Goal: Task Accomplishment & Management: Use online tool/utility

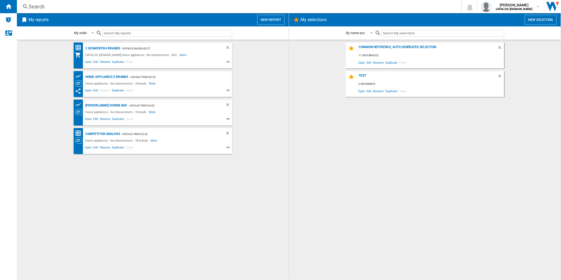
click at [275, 21] on button "New report" at bounding box center [270, 20] width 27 height 10
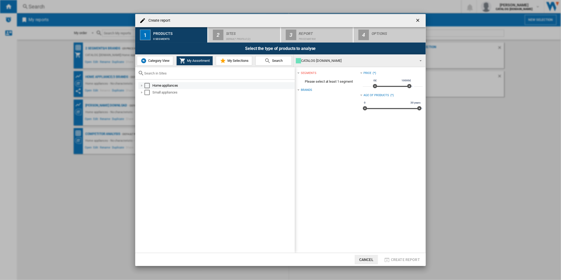
click at [148, 87] on div "Select" at bounding box center [146, 85] width 5 height 5
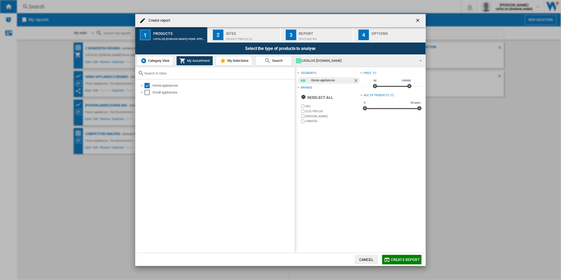
click at [314, 112] on label "ELECTROLUX" at bounding box center [332, 111] width 55 height 4
click at [310, 115] on label "[PERSON_NAME]" at bounding box center [332, 116] width 55 height 4
click at [309, 119] on label "ZANUSSI" at bounding box center [330, 121] width 60 height 5
click at [237, 34] on div "Sites" at bounding box center [252, 32] width 52 height 6
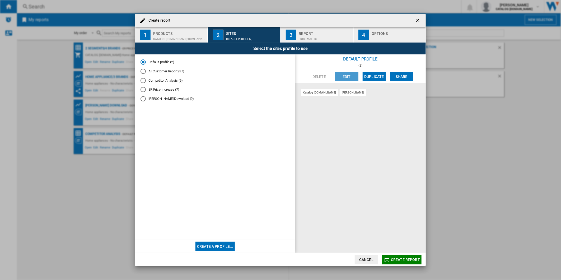
click at [341, 78] on button "Edit" at bounding box center [346, 77] width 23 height 10
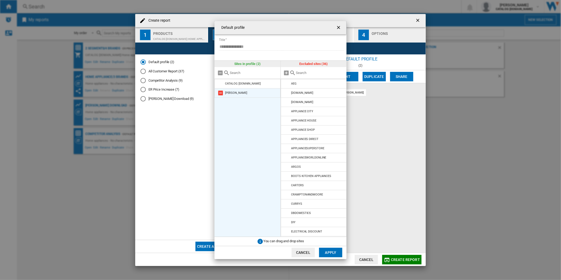
click at [220, 92] on md-icon at bounding box center [220, 93] width 6 height 6
click at [286, 110] on md-icon at bounding box center [287, 111] width 6 height 6
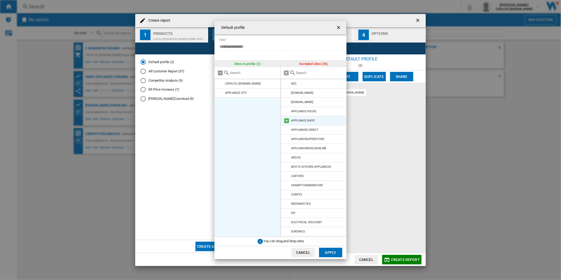
click at [286, 119] on md-icon at bounding box center [287, 120] width 6 height 6
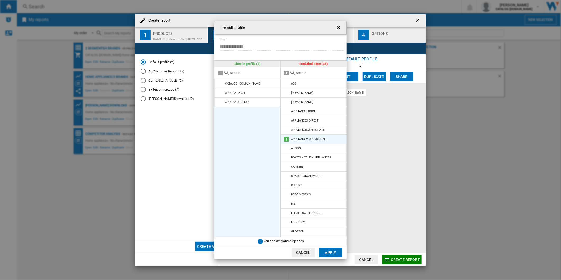
click at [286, 139] on md-icon at bounding box center [287, 139] width 6 height 6
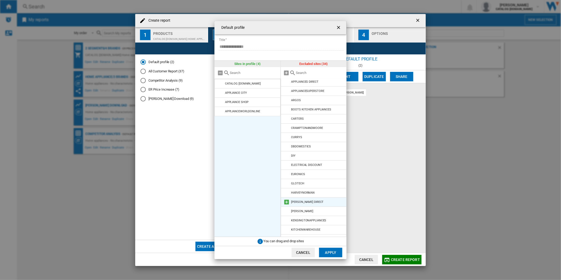
click at [287, 202] on md-icon at bounding box center [287, 202] width 6 height 6
click at [288, 230] on md-icon at bounding box center [287, 230] width 6 height 6
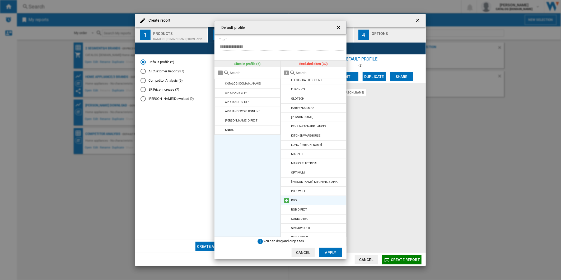
click at [288, 201] on md-icon at bounding box center [287, 200] width 6 height 6
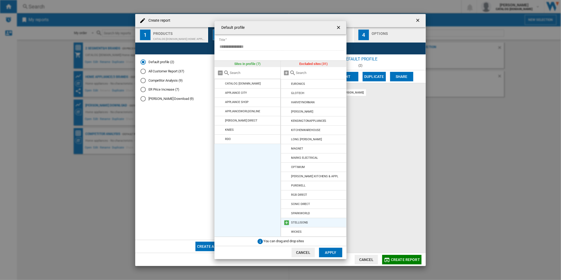
click at [287, 221] on md-icon at bounding box center [287, 222] width 6 height 6
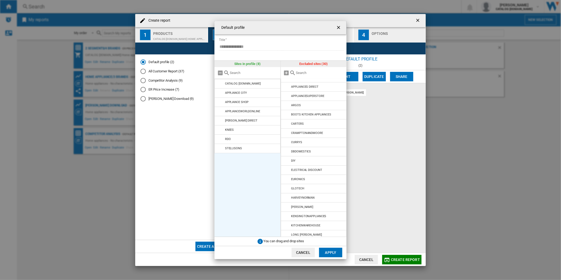
scroll to position [5, 0]
click at [288, 181] on md-icon at bounding box center [287, 180] width 6 height 6
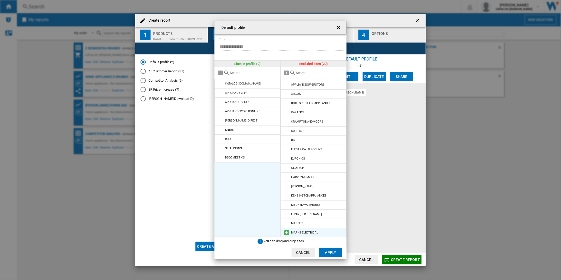
click at [286, 234] on md-icon at bounding box center [287, 232] width 6 height 6
click at [328, 251] on button "Apply" at bounding box center [330, 253] width 23 height 10
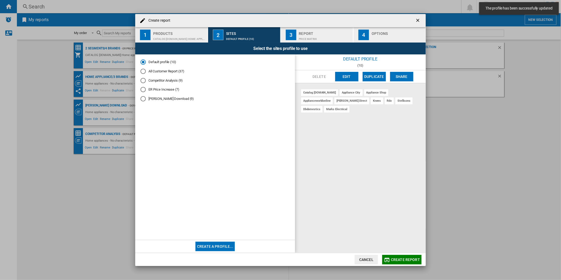
click at [400, 257] on span "Create report" at bounding box center [405, 259] width 29 height 4
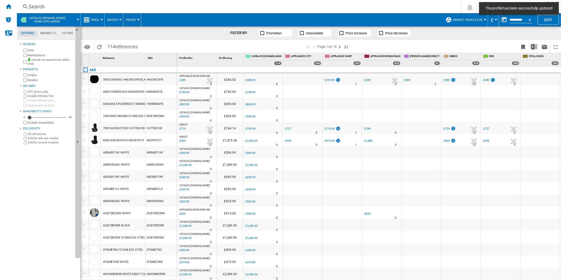
click at [502, 19] on button "button" at bounding box center [504, 20] width 11 height 11
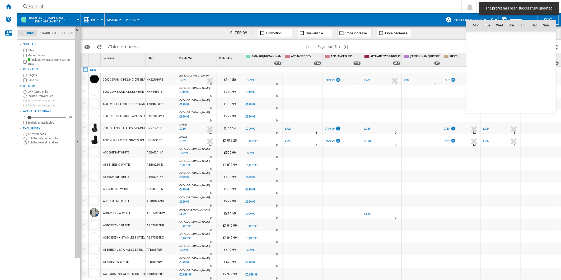
scroll to position [2519, 0]
click at [500, 59] on span "10" at bounding box center [499, 59] width 11 height 11
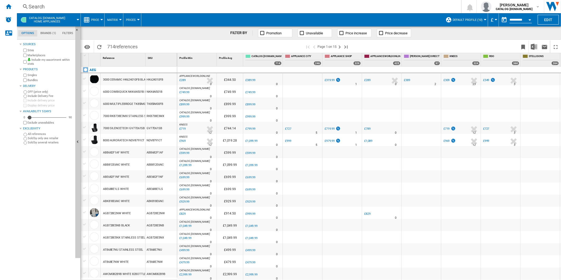
click at [366, 81] on div "£289" at bounding box center [367, 79] width 6 height 3
click at [534, 46] on img "Download in Excel" at bounding box center [534, 47] width 6 height 6
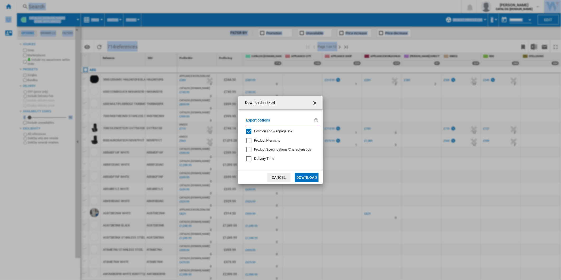
click at [275, 129] on md-checkbox "Position and webpage link" at bounding box center [281, 131] width 70 height 5
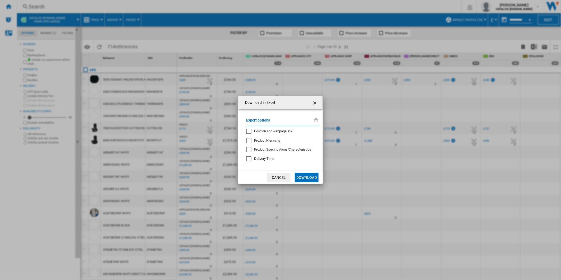
click at [305, 173] on md-dialog-actions "Cancel Download" at bounding box center [280, 177] width 84 height 13
click at [305, 178] on button "Download" at bounding box center [307, 178] width 24 height 10
